Goal: Task Accomplishment & Management: Use online tool/utility

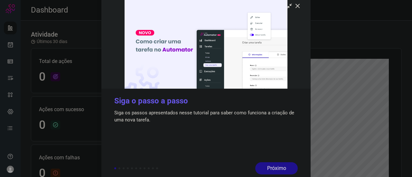
click at [10, 43] on div at bounding box center [206, 88] width 412 height 177
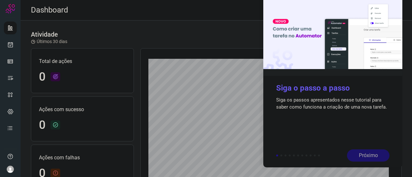
click at [365, 156] on div "Próximo" at bounding box center [368, 156] width 42 height 12
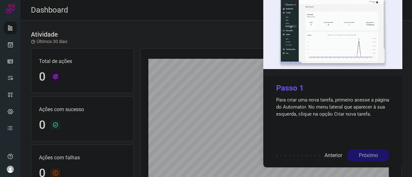
click at [361, 156] on div "Próximo" at bounding box center [368, 156] width 42 height 12
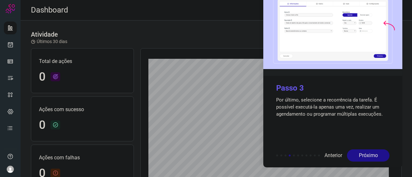
click at [361, 156] on div "Próximo" at bounding box center [368, 156] width 42 height 12
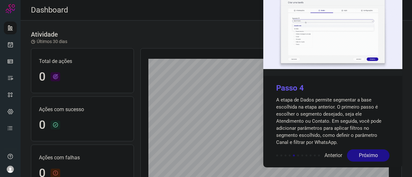
click at [361, 156] on div "Próximo" at bounding box center [368, 156] width 42 height 12
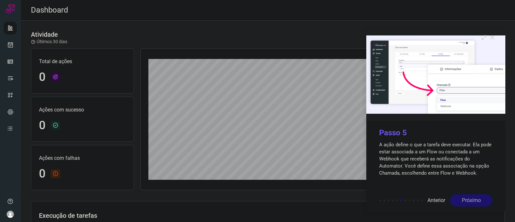
click at [411, 177] on div "Próximo" at bounding box center [471, 200] width 42 height 12
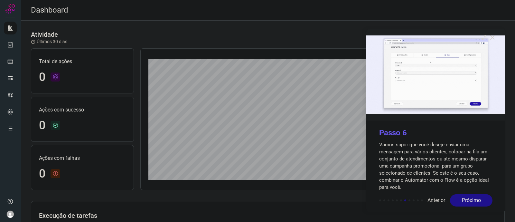
click at [411, 177] on div "Próximo" at bounding box center [471, 200] width 42 height 12
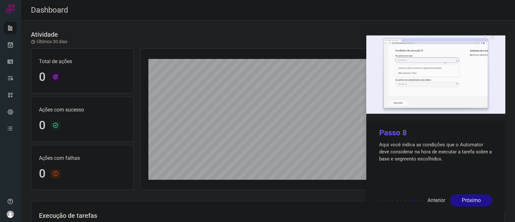
click at [411, 177] on div "Próximo" at bounding box center [471, 200] width 42 height 12
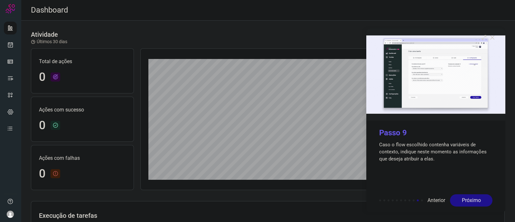
click at [411, 177] on div "Próximo" at bounding box center [471, 200] width 42 height 12
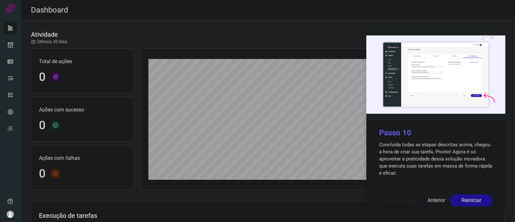
click at [411, 177] on div "Reiniciar" at bounding box center [471, 200] width 42 height 12
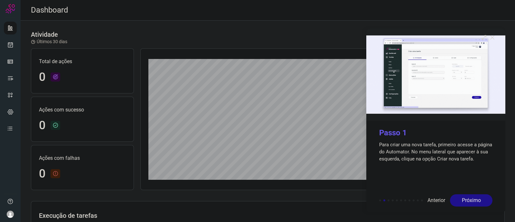
click at [411, 37] on icon at bounding box center [492, 37] width 6 height 6
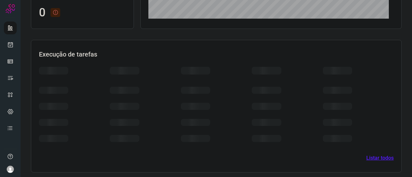
scroll to position [162, 0]
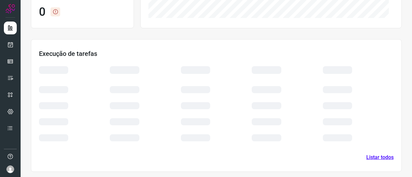
drag, startPoint x: 338, startPoint y: 59, endPoint x: 353, endPoint y: 70, distance: 18.1
click at [338, 59] on section "Execução de tarefas Listar todos" at bounding box center [216, 105] width 371 height 133
click at [263, 45] on section "Execução de tarefas Listar todos" at bounding box center [216, 105] width 371 height 133
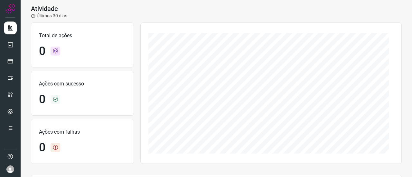
scroll to position [0, 0]
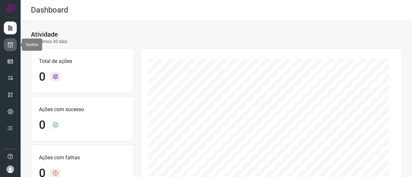
click at [11, 48] on link at bounding box center [10, 44] width 13 height 13
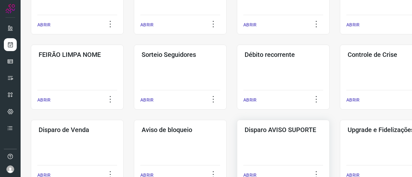
scroll to position [193, 0]
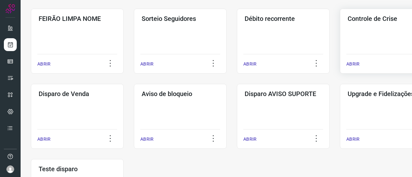
click at [358, 22] on h3 "Controle de Crise" at bounding box center [385, 19] width 77 height 8
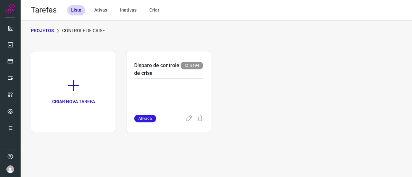
click at [105, 10] on div "Ativas" at bounding box center [100, 10] width 21 height 10
click at [78, 10] on div "Lista" at bounding box center [76, 10] width 18 height 10
click at [173, 96] on p at bounding box center [168, 99] width 69 height 32
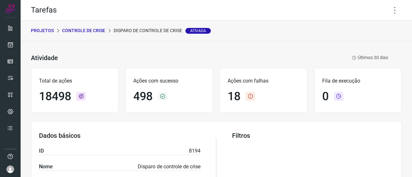
click at [95, 29] on p "Controle de Crise" at bounding box center [83, 30] width 43 height 7
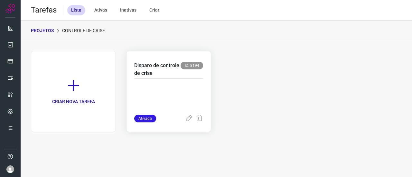
click at [175, 86] on p at bounding box center [168, 99] width 69 height 32
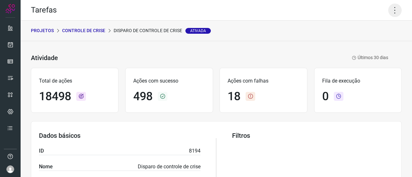
click at [388, 10] on icon at bounding box center [395, 11] width 14 height 14
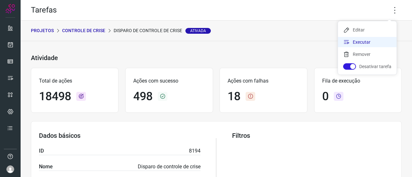
click at [363, 39] on li "Executar" at bounding box center [367, 42] width 59 height 10
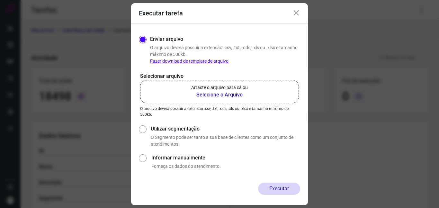
click at [208, 88] on p "Arraste o arquivo para cá ou" at bounding box center [219, 87] width 57 height 7
click at [0, 0] on input "Arraste o arquivo para cá ou Selecione o Arquivo" at bounding box center [0, 0] width 0 height 0
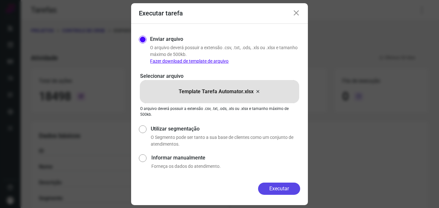
click at [276, 177] on button "Executar" at bounding box center [279, 189] width 42 height 12
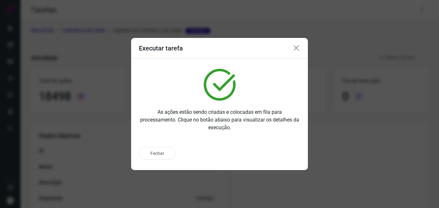
click at [297, 44] on div "Executar tarefa" at bounding box center [219, 48] width 177 height 21
click at [163, 148] on button "Fechar" at bounding box center [157, 153] width 37 height 13
